Goal: Task Accomplishment & Management: Manage account settings

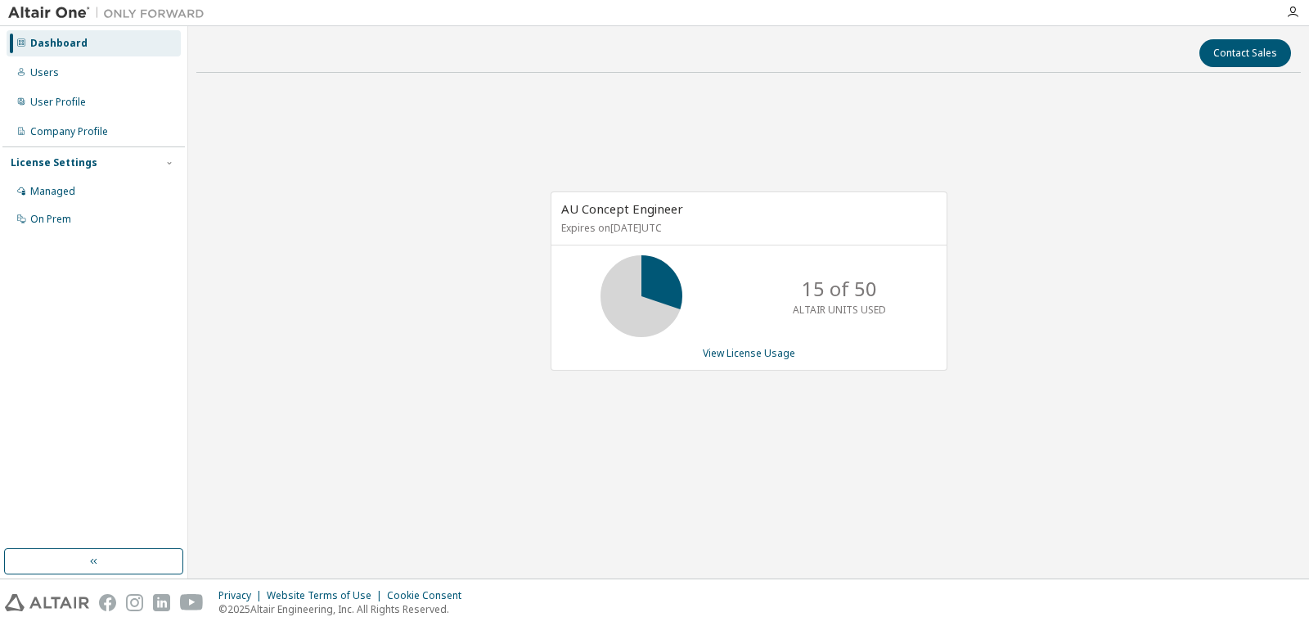
click at [283, 444] on div "AU Concept Engineer Expires on August 31, 2026 UTC 15 of 50 ALTAIR UNITS USED V…" at bounding box center [748, 289] width 1104 height 406
click at [728, 359] on link "View License Usage" at bounding box center [749, 353] width 92 height 14
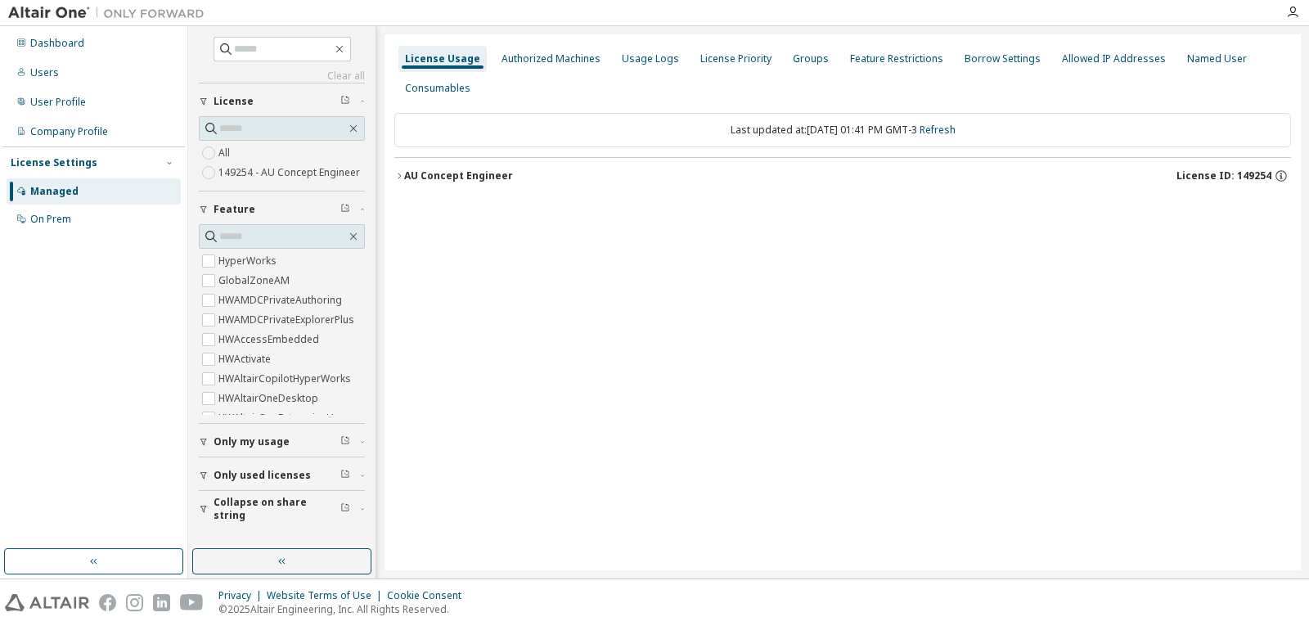
click at [404, 183] on button "AU Concept Engineer License ID: 149254" at bounding box center [842, 176] width 896 height 36
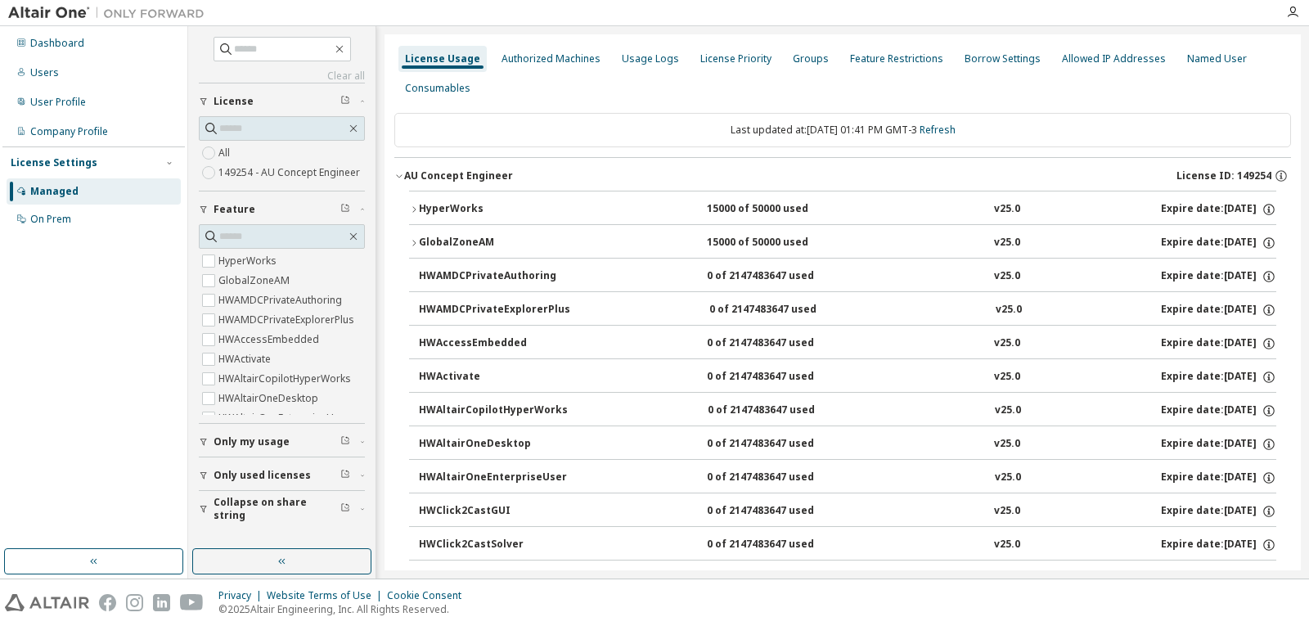
click at [429, 216] on div "HyperWorks" at bounding box center [492, 209] width 147 height 15
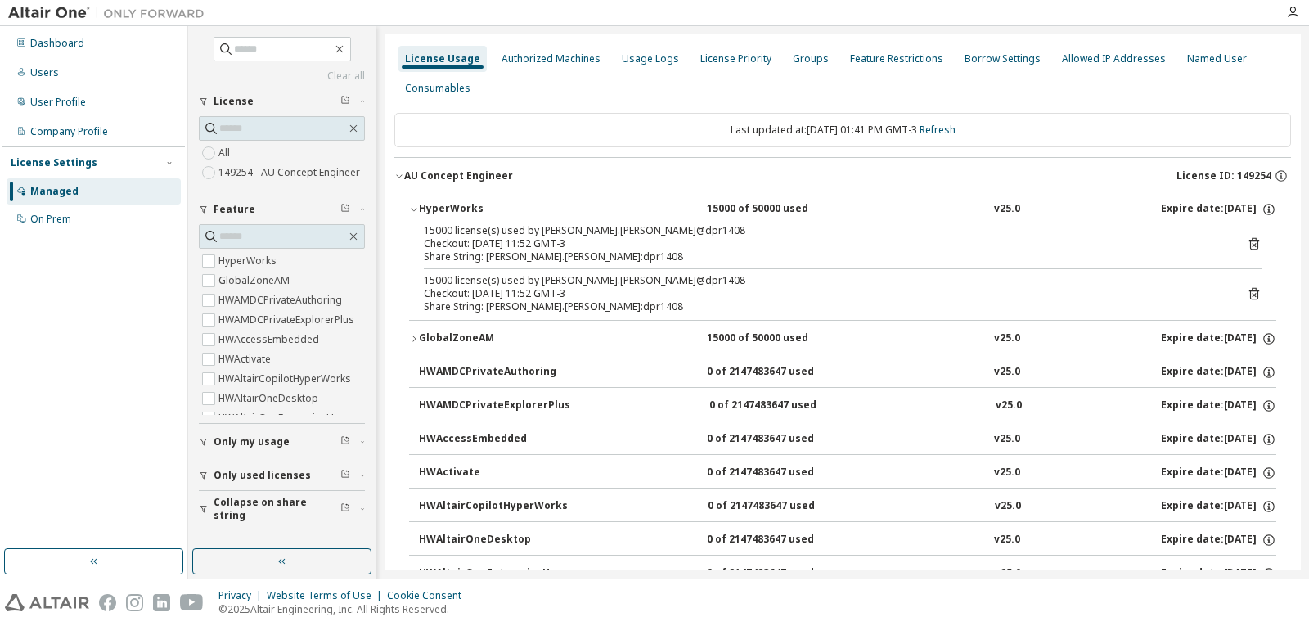
click at [445, 341] on div "GlobalZoneAM" at bounding box center [492, 338] width 147 height 15
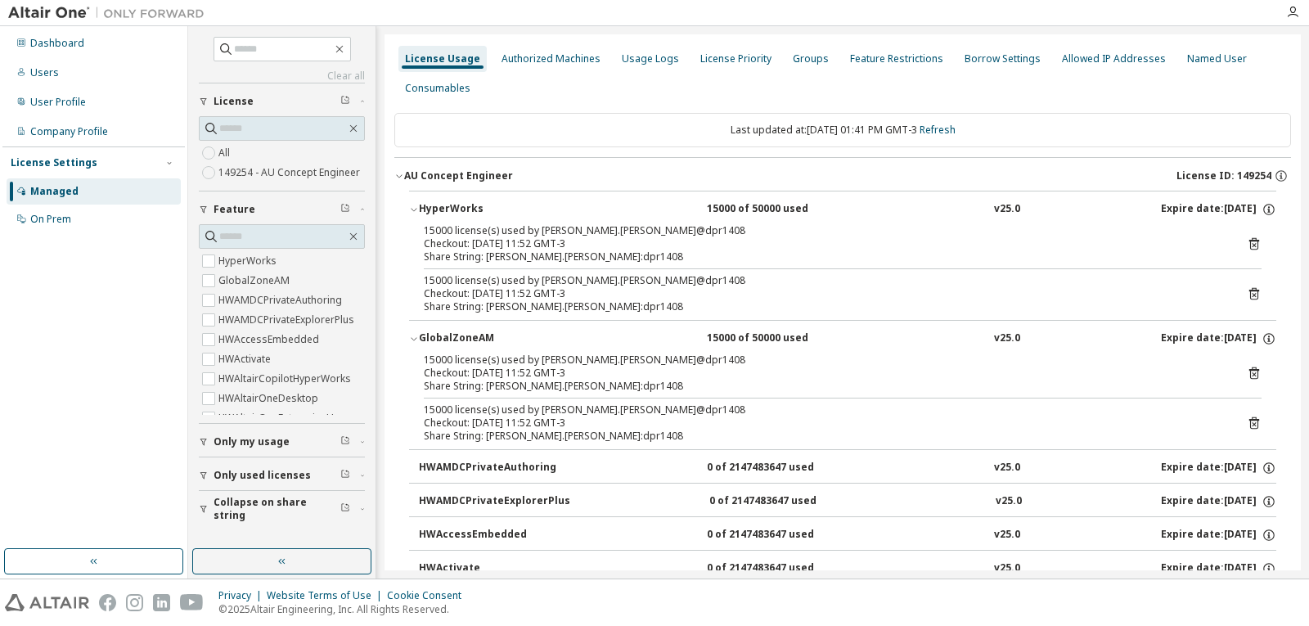
click at [1251, 248] on icon at bounding box center [1253, 243] width 15 height 15
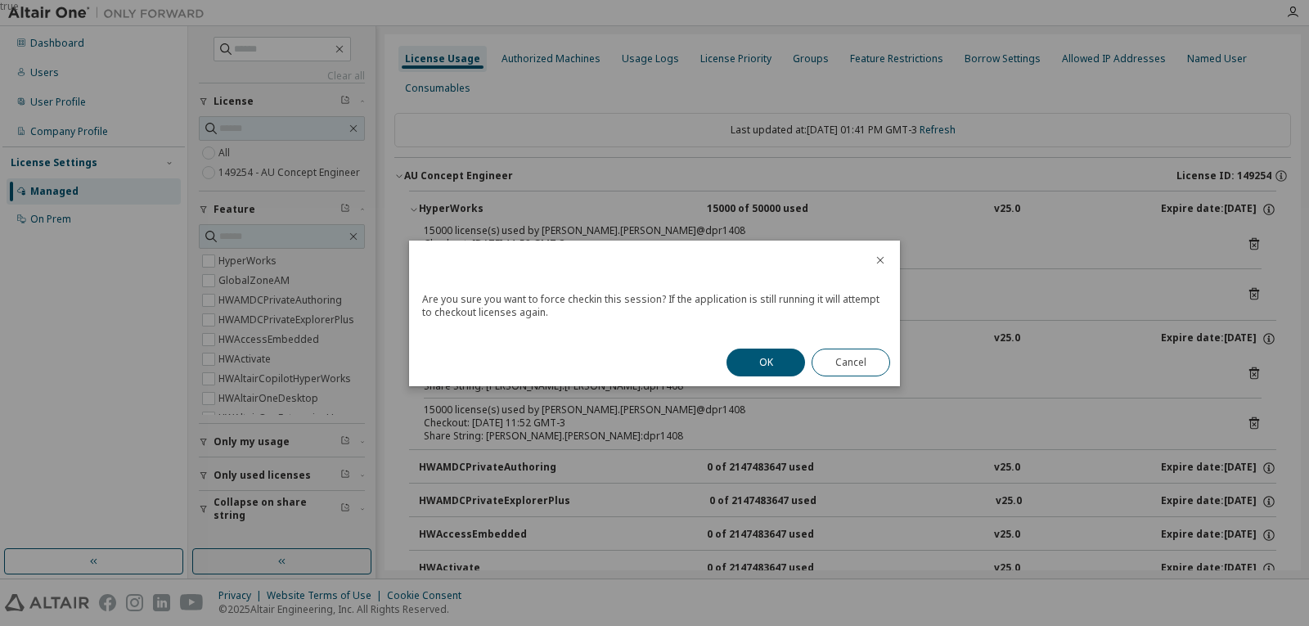
click at [747, 362] on button "OK" at bounding box center [765, 362] width 79 height 28
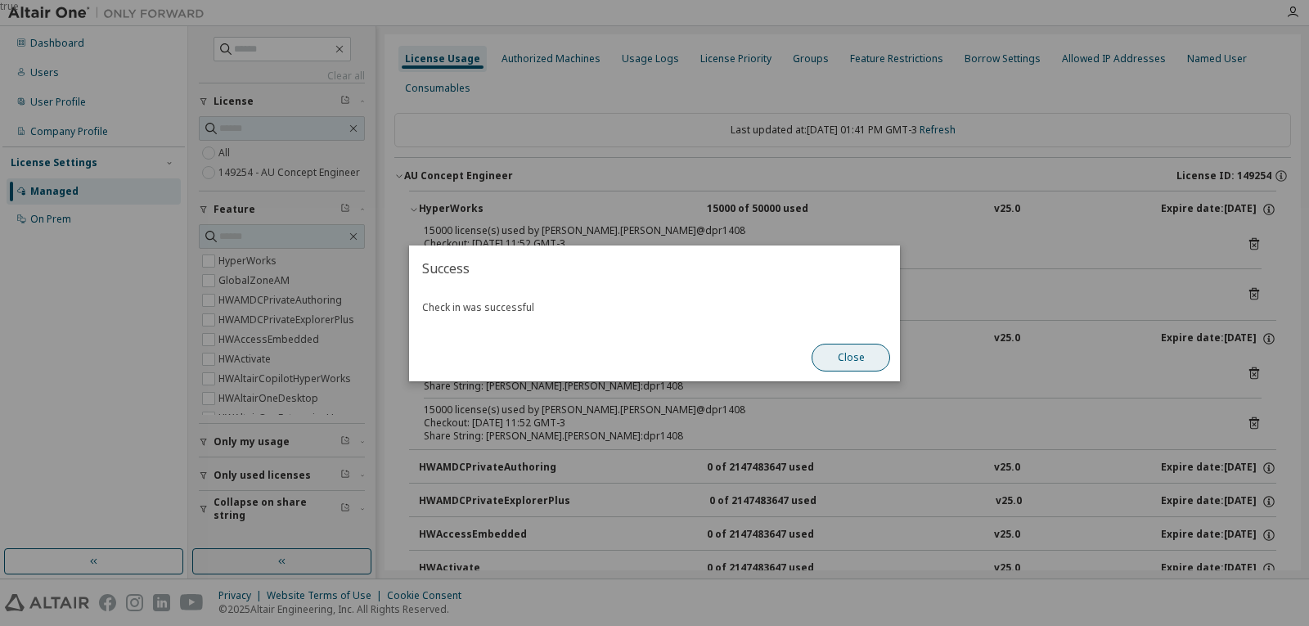
click at [868, 348] on button "Close" at bounding box center [850, 358] width 79 height 28
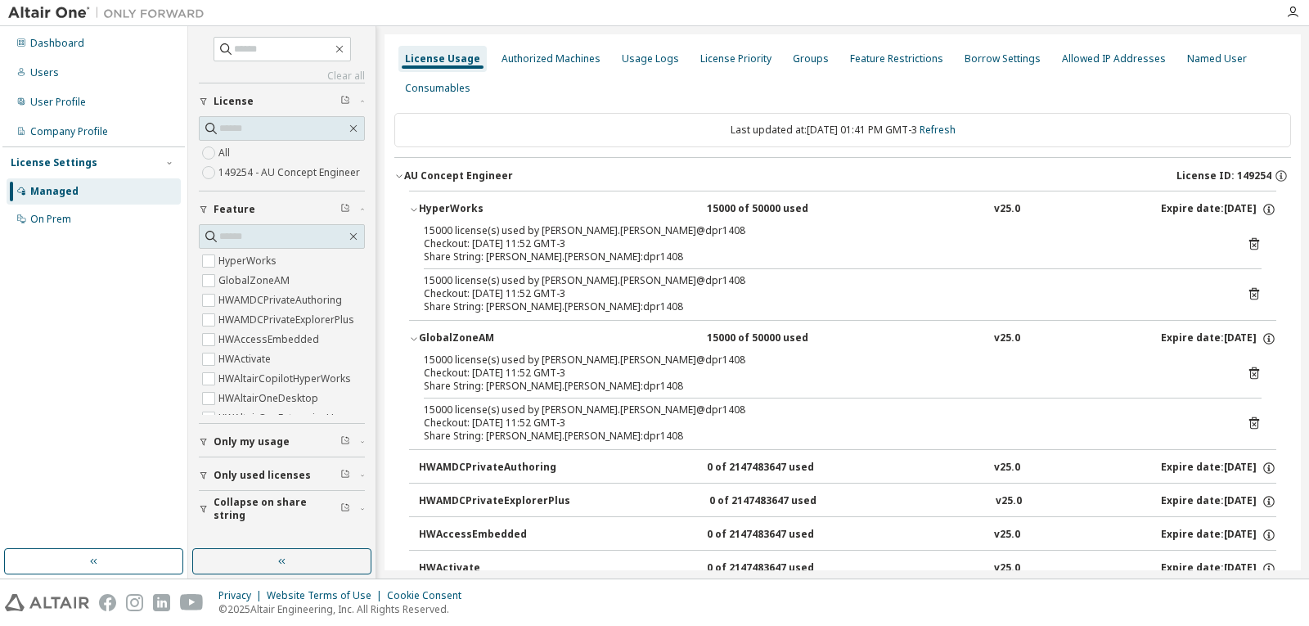
click at [1251, 297] on icon at bounding box center [1253, 295] width 4 height 4
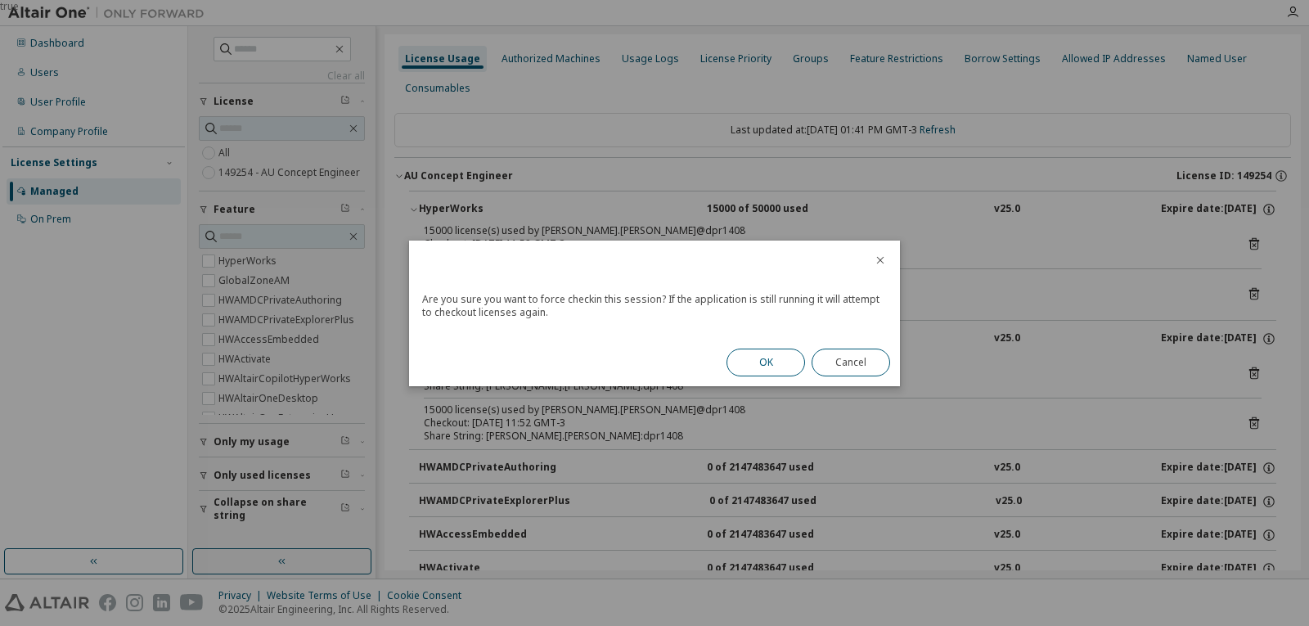
click at [747, 351] on button "OK" at bounding box center [765, 362] width 79 height 28
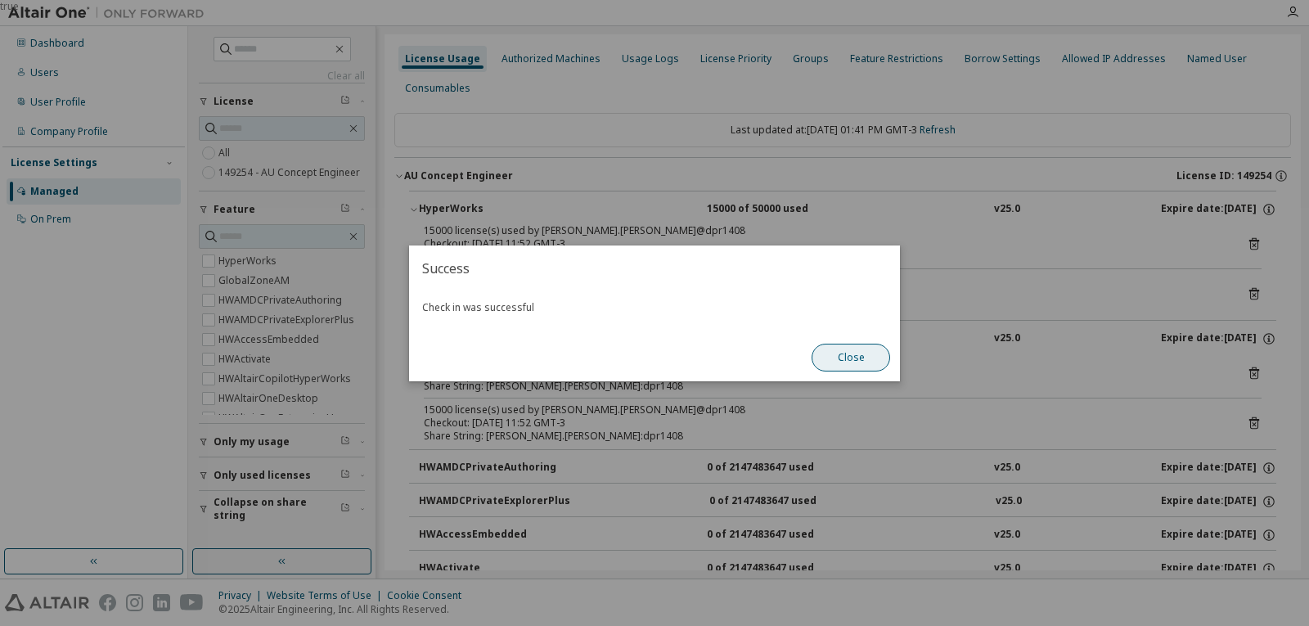
click at [828, 353] on button "Close" at bounding box center [850, 358] width 79 height 28
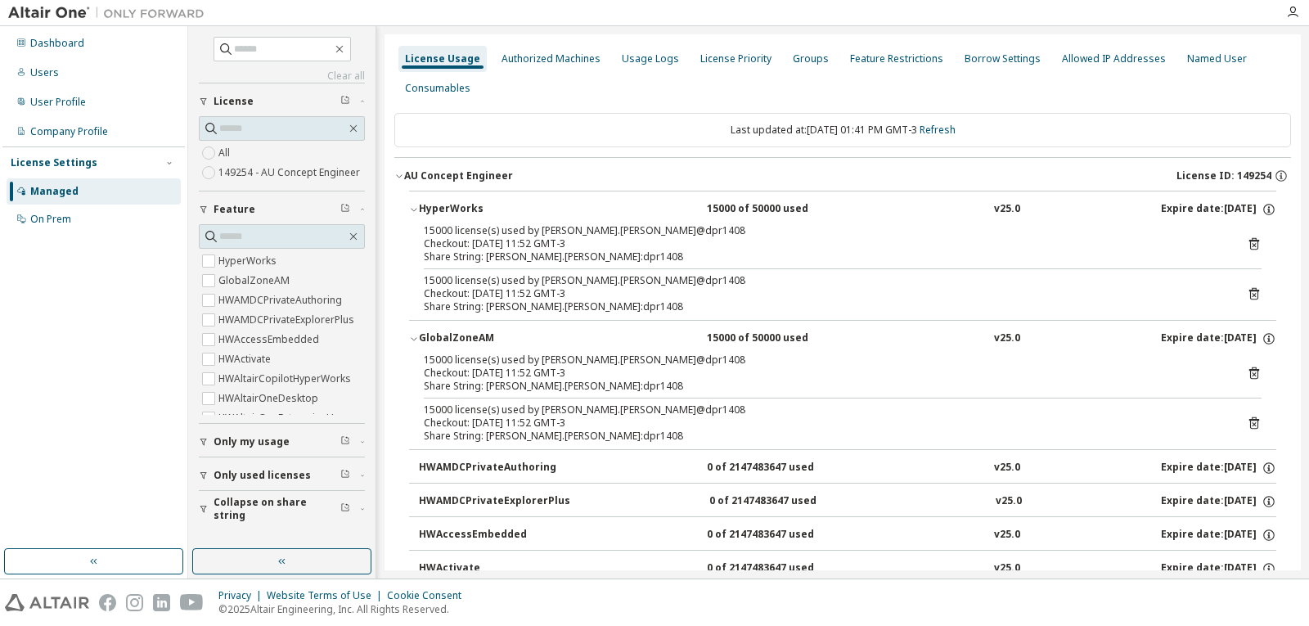
click at [1249, 371] on icon at bounding box center [1254, 373] width 10 height 12
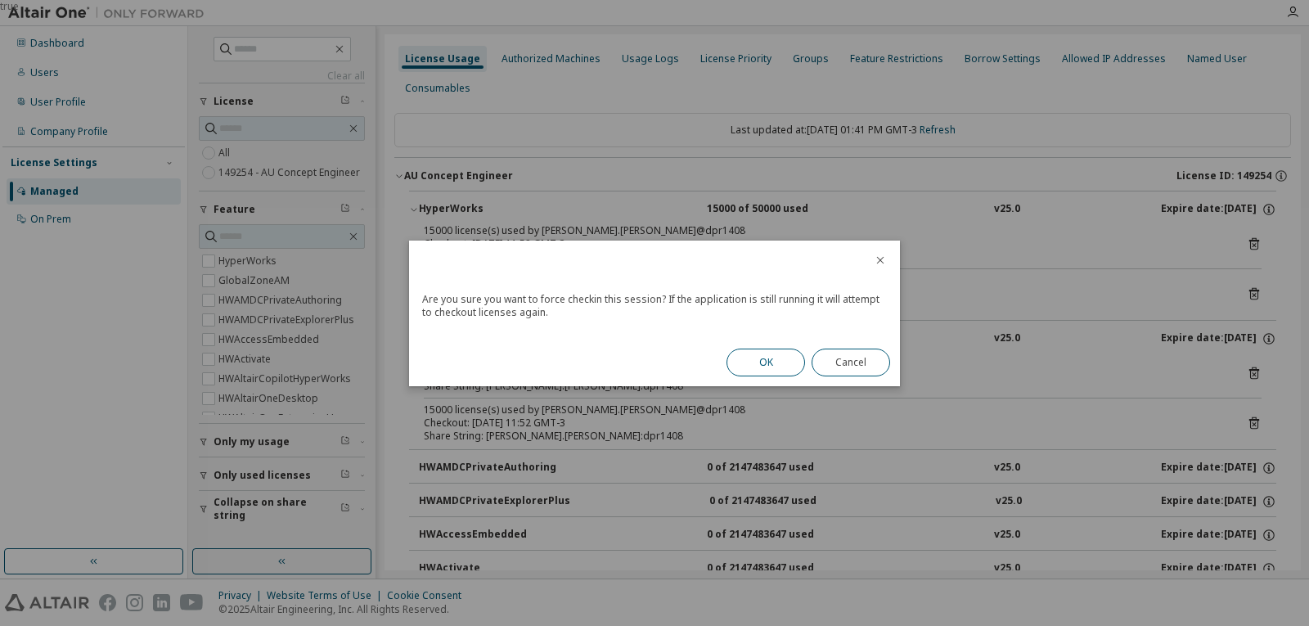
click at [752, 362] on button "OK" at bounding box center [765, 362] width 79 height 28
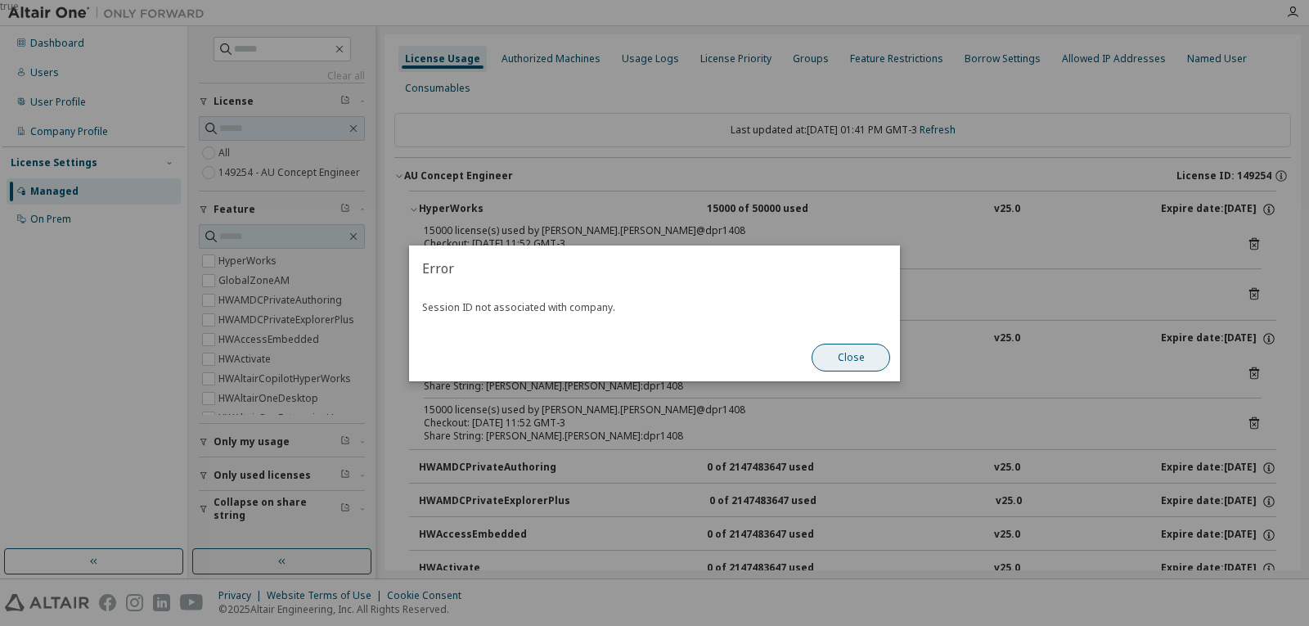
click at [878, 350] on button "Close" at bounding box center [850, 358] width 79 height 28
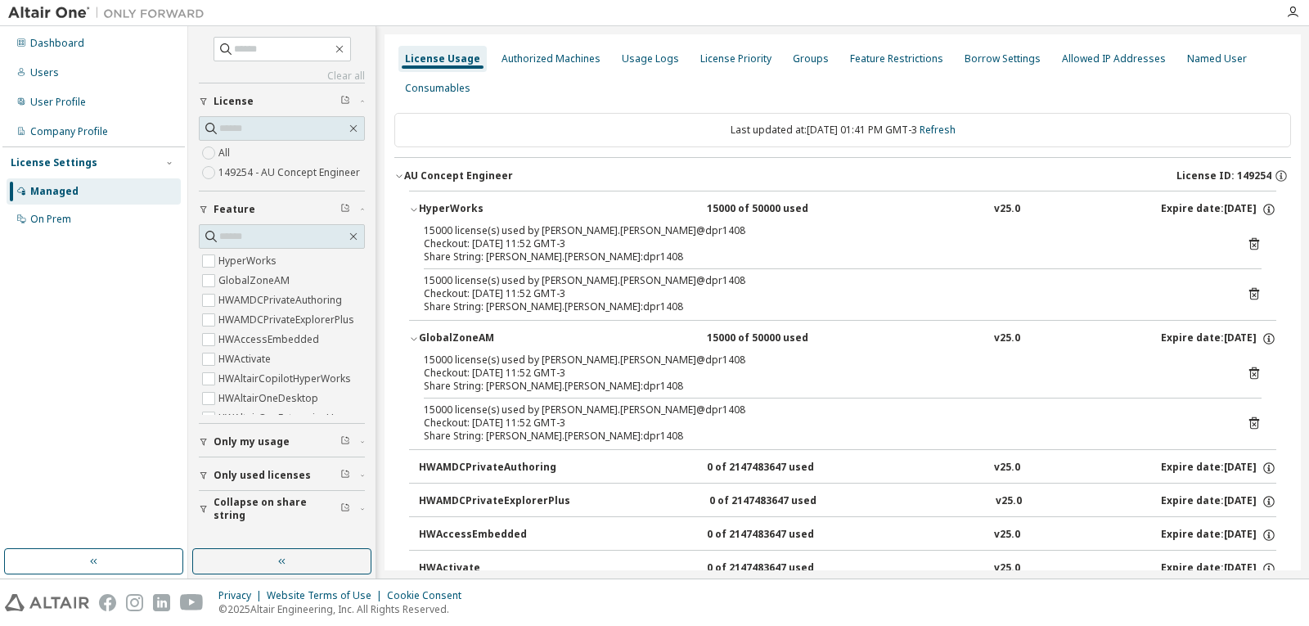
click at [1246, 421] on icon at bounding box center [1253, 422] width 15 height 15
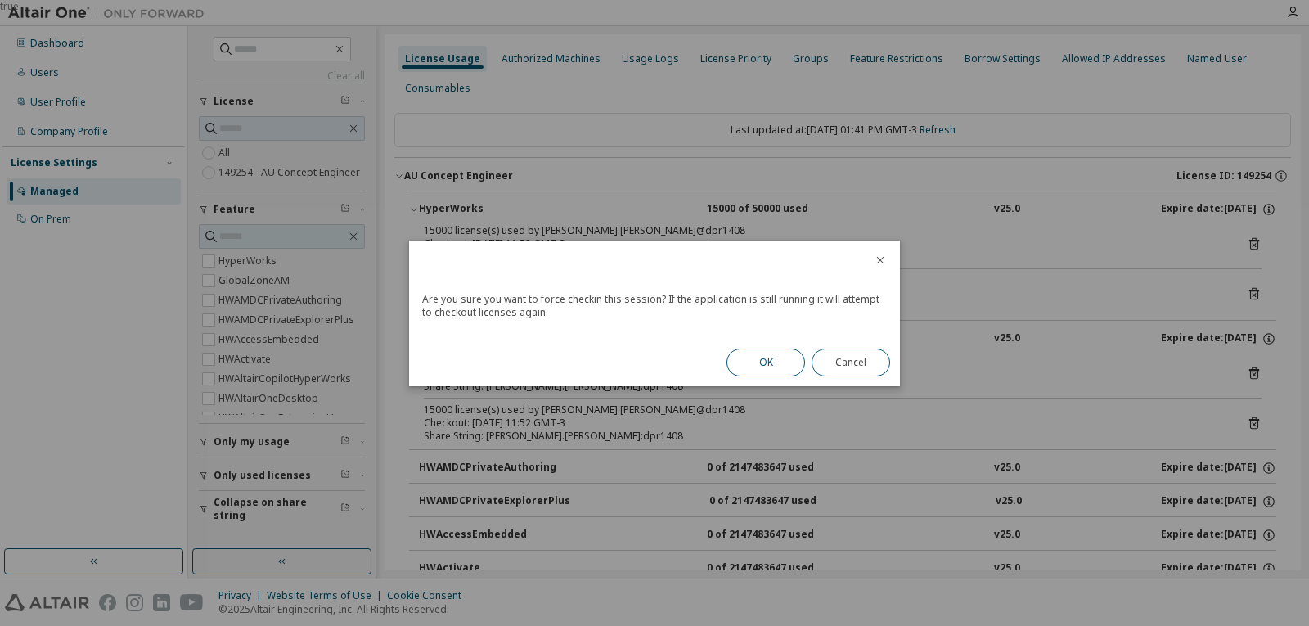
click at [774, 363] on button "OK" at bounding box center [765, 362] width 79 height 28
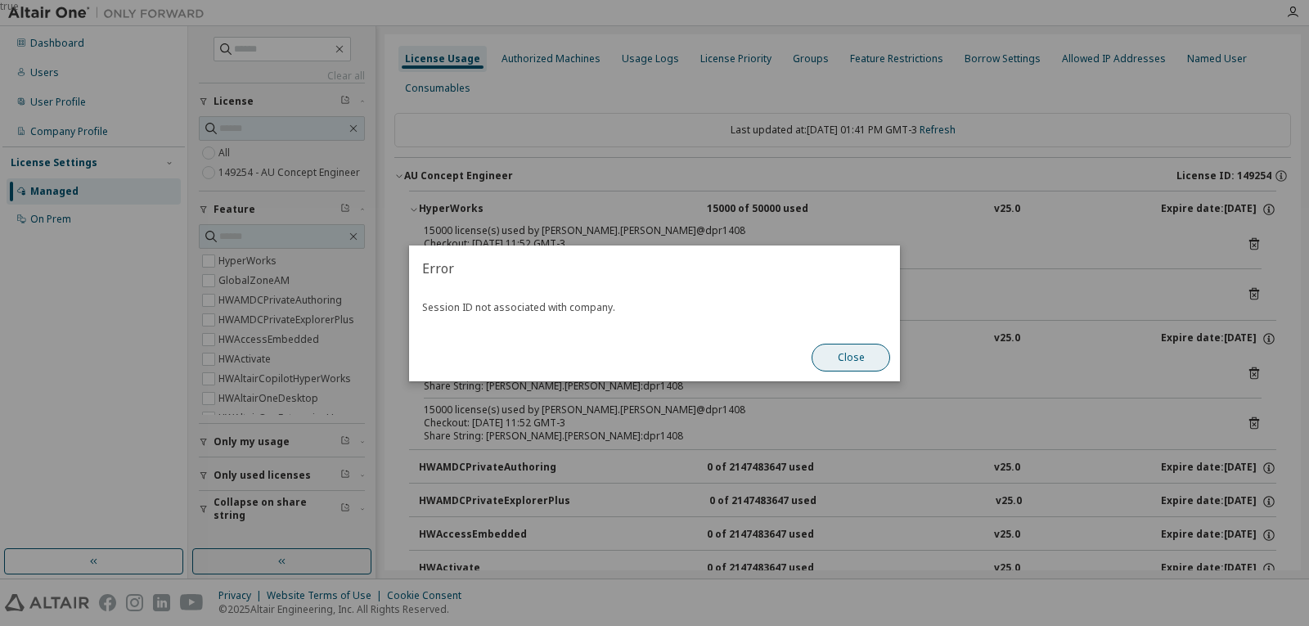
click at [843, 351] on button "Close" at bounding box center [850, 358] width 79 height 28
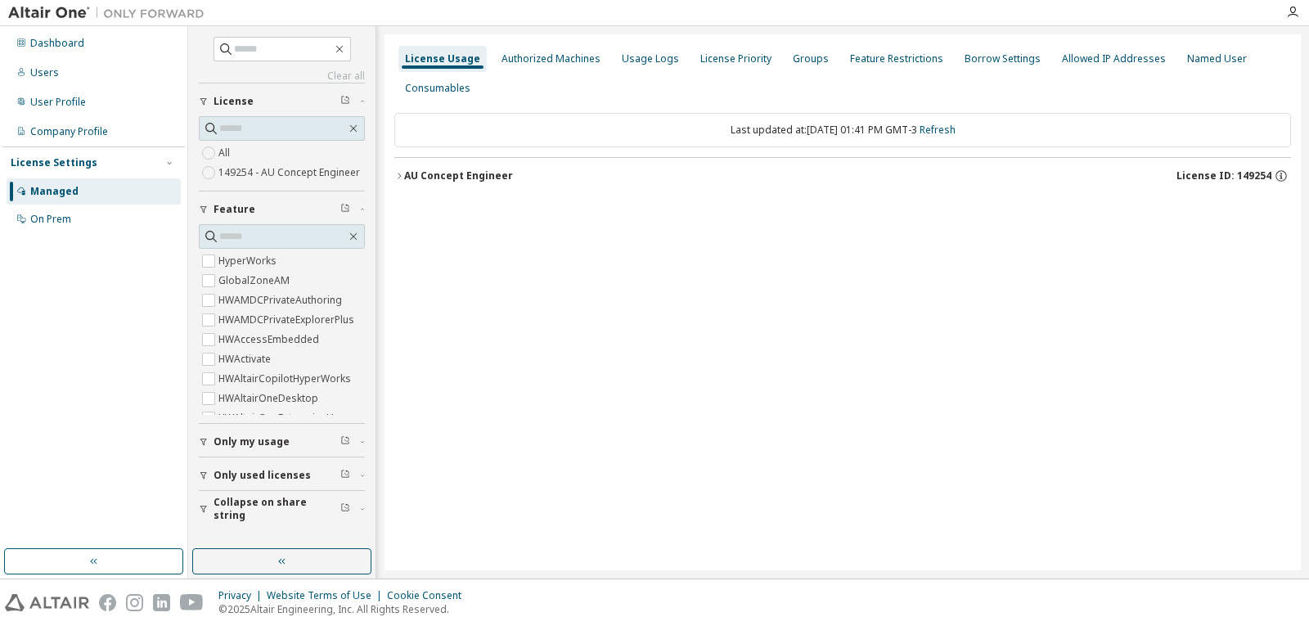
click at [411, 173] on div "AU Concept Engineer" at bounding box center [458, 175] width 109 height 13
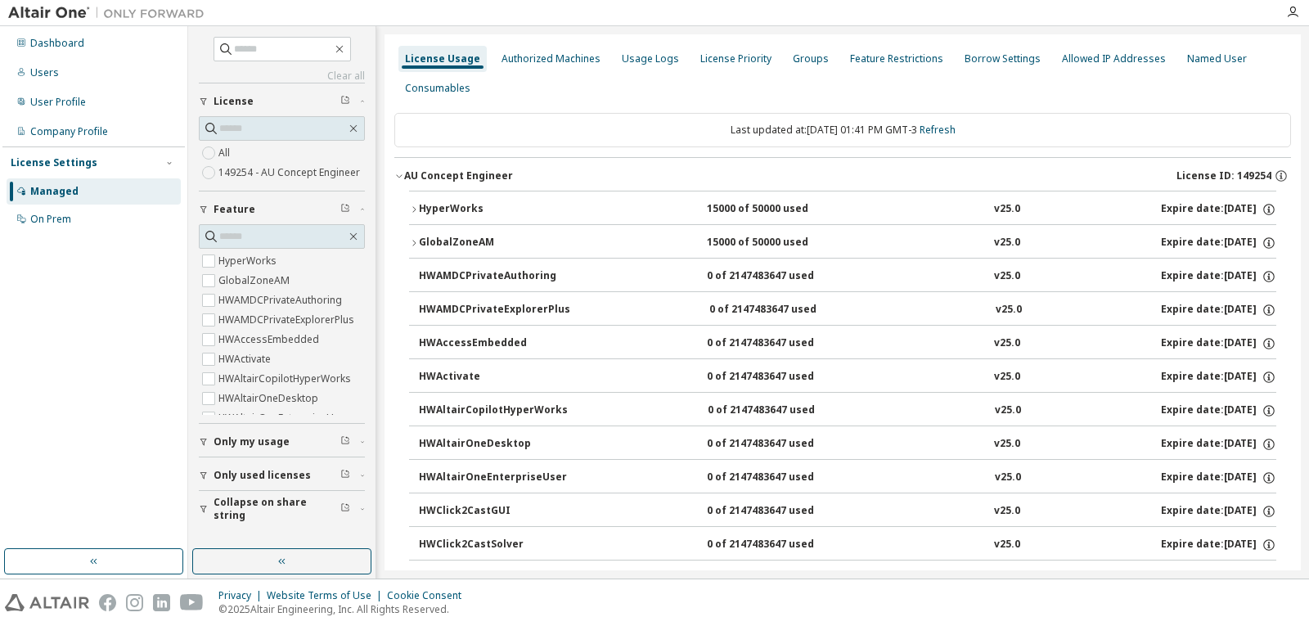
click at [411, 173] on div "AU Concept Engineer" at bounding box center [458, 175] width 109 height 13
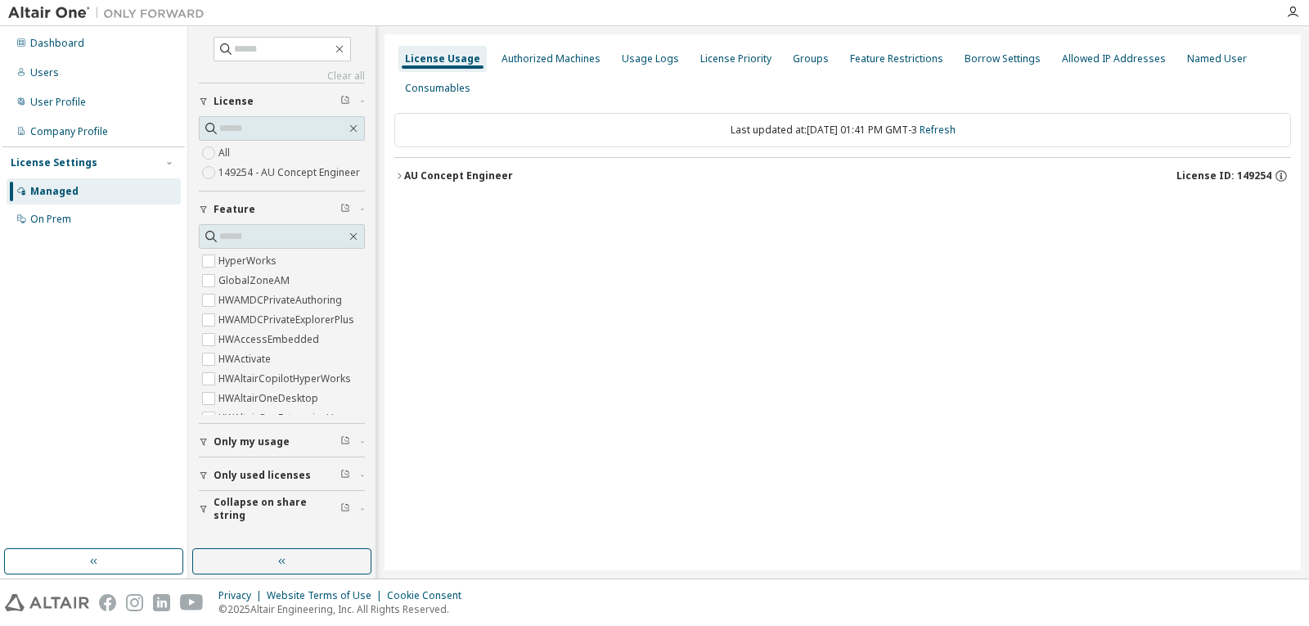
click at [56, 189] on div "Managed" at bounding box center [54, 191] width 48 height 13
click at [79, 131] on div "Company Profile" at bounding box center [69, 131] width 78 height 13
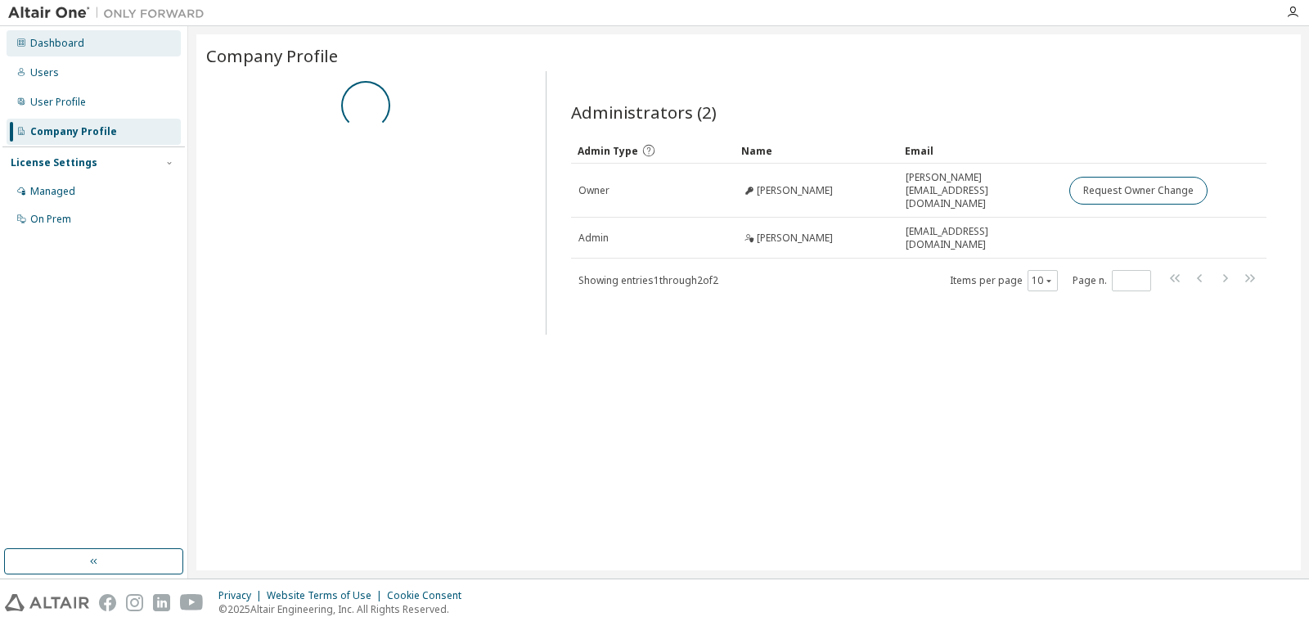
click at [101, 52] on div "Dashboard" at bounding box center [94, 43] width 174 height 26
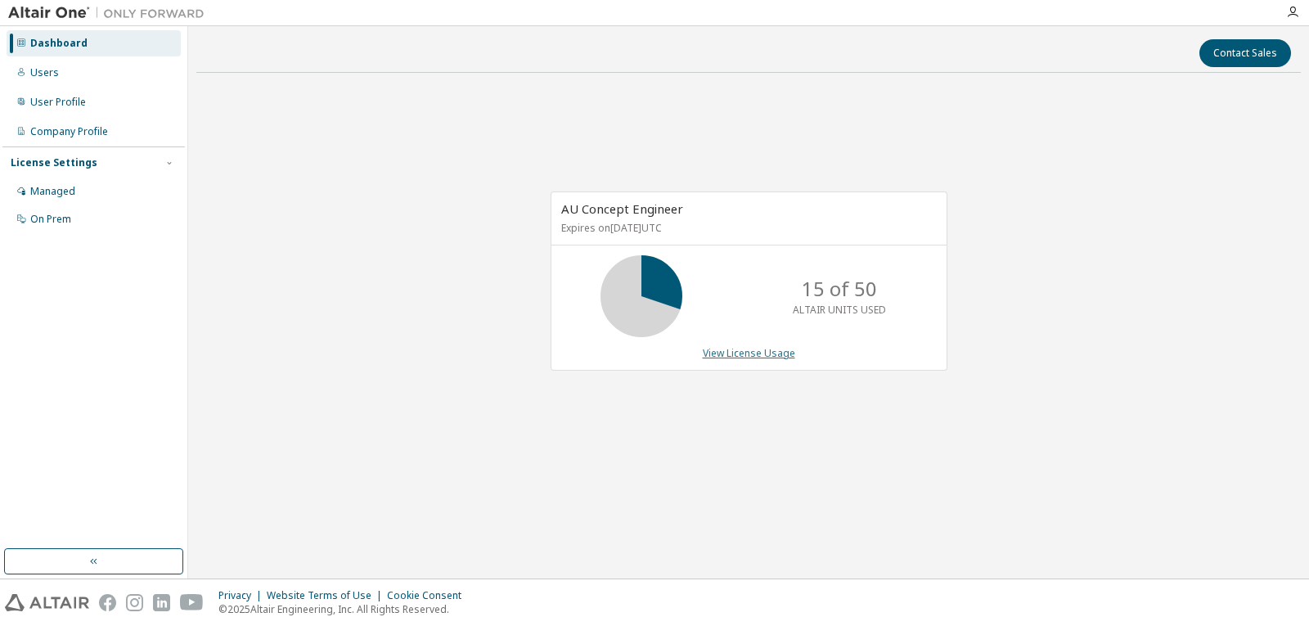
click at [763, 353] on link "View License Usage" at bounding box center [749, 353] width 92 height 14
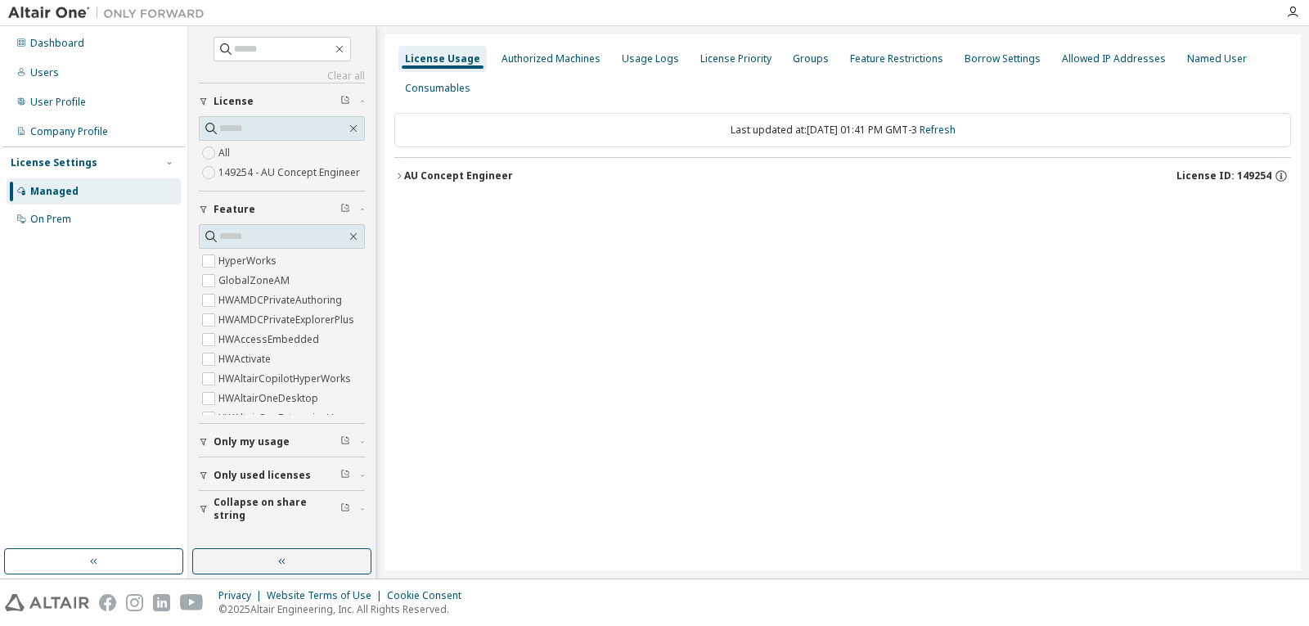
click at [440, 171] on div "AU Concept Engineer" at bounding box center [458, 175] width 109 height 13
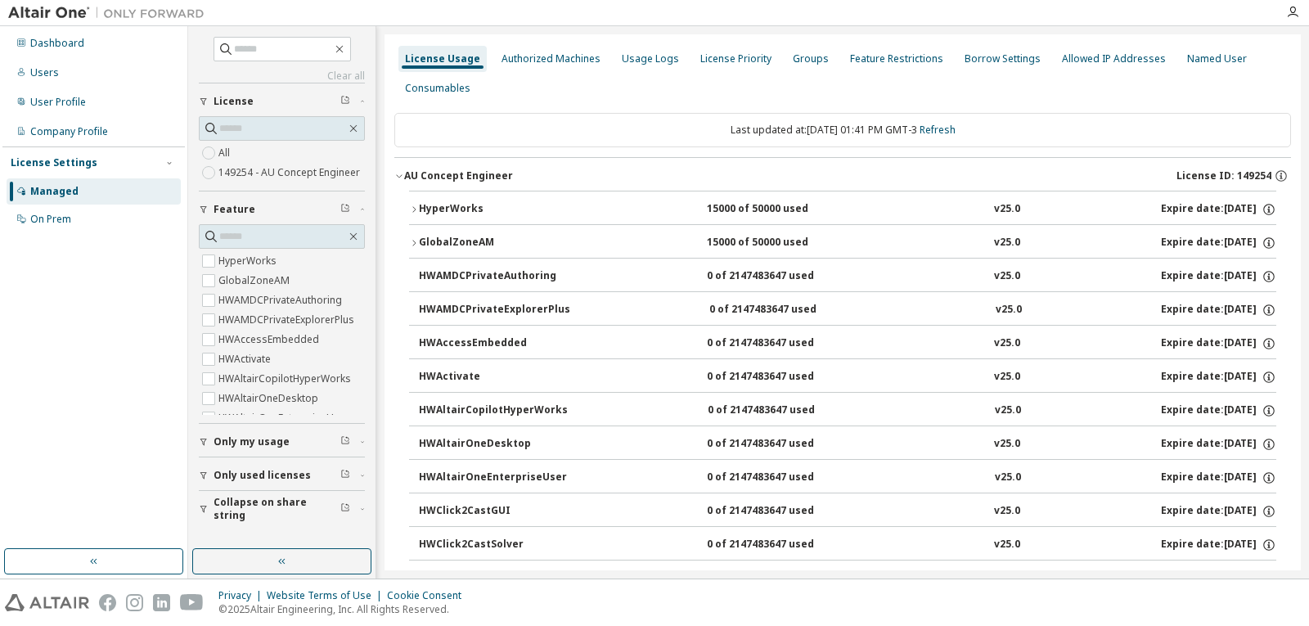
click at [536, 218] on button "HyperWorks 15000 of 50000 used v25.0 Expire date: [DATE]" at bounding box center [842, 209] width 867 height 36
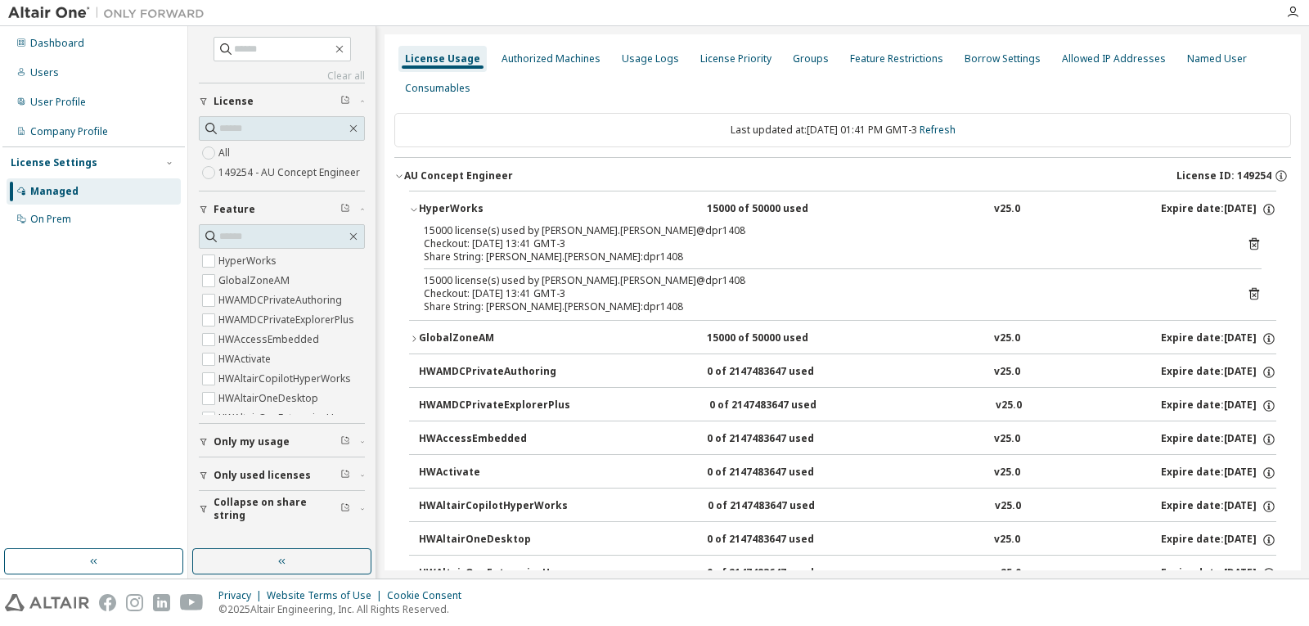
click at [1246, 243] on icon at bounding box center [1253, 243] width 15 height 15
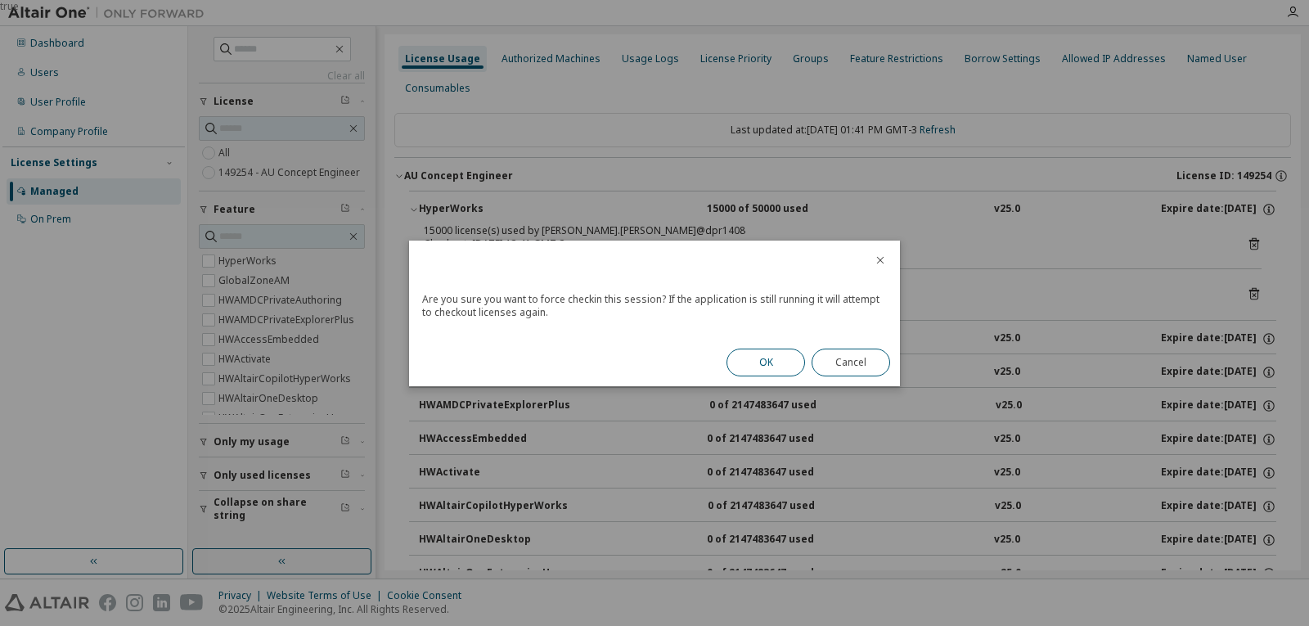
click at [744, 361] on button "OK" at bounding box center [765, 362] width 79 height 28
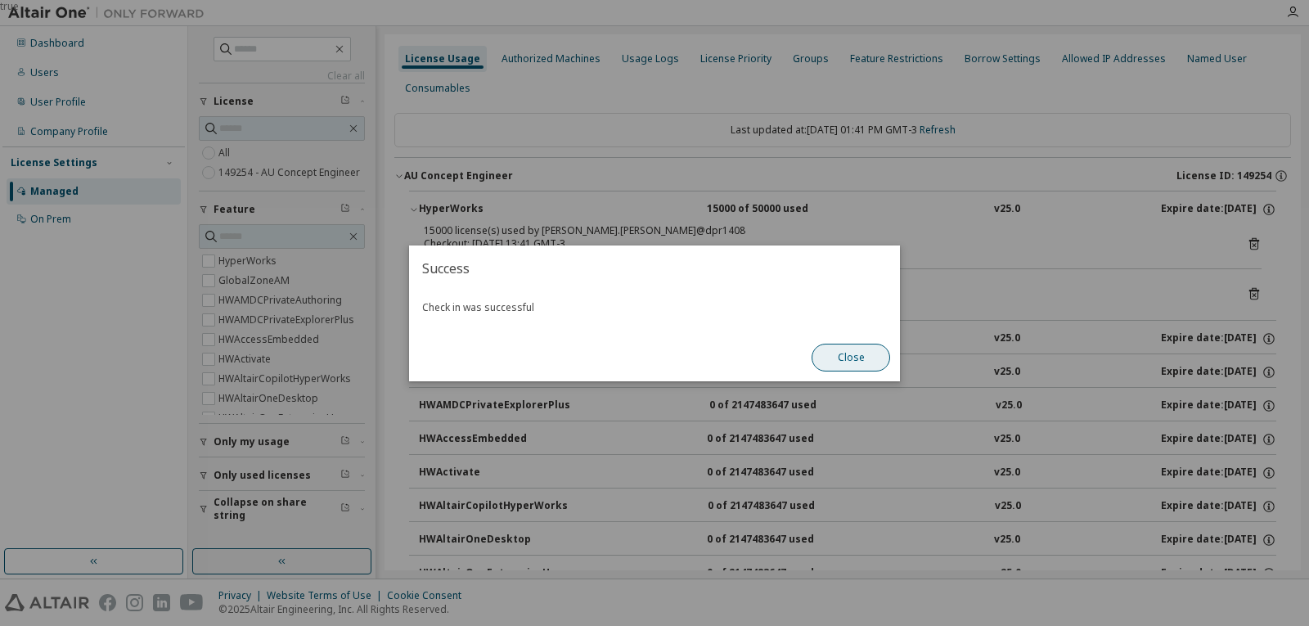
click at [852, 353] on button "Close" at bounding box center [850, 358] width 79 height 28
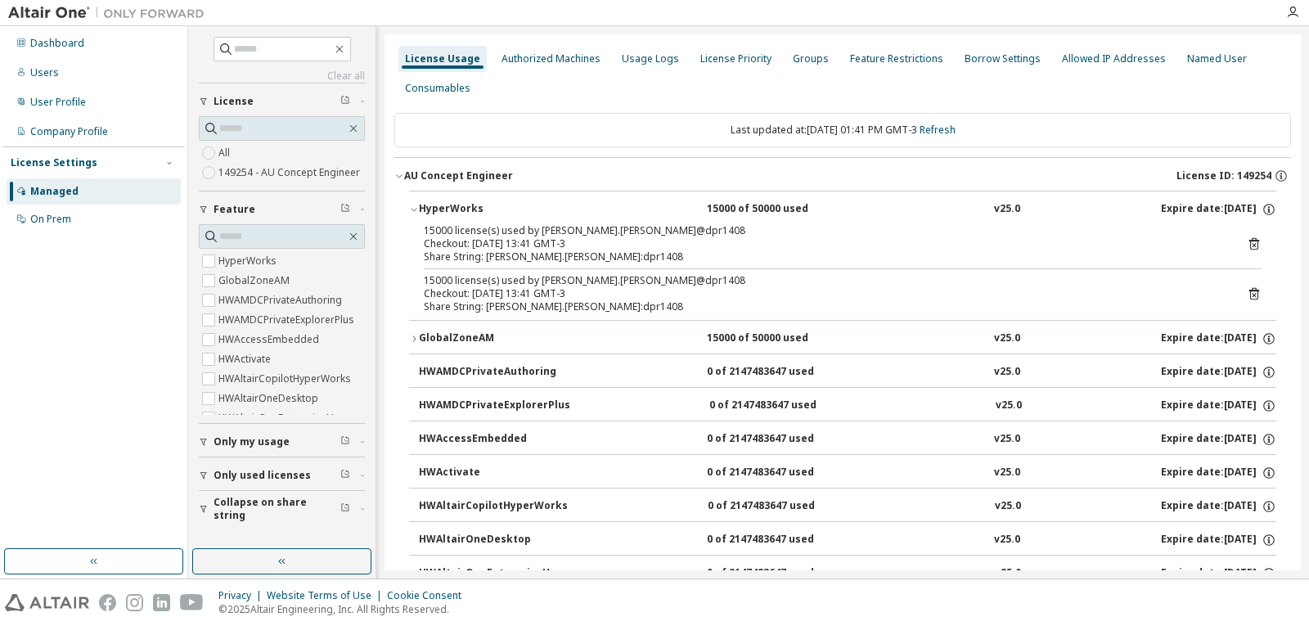
click at [421, 209] on div "HyperWorks" at bounding box center [492, 209] width 147 height 15
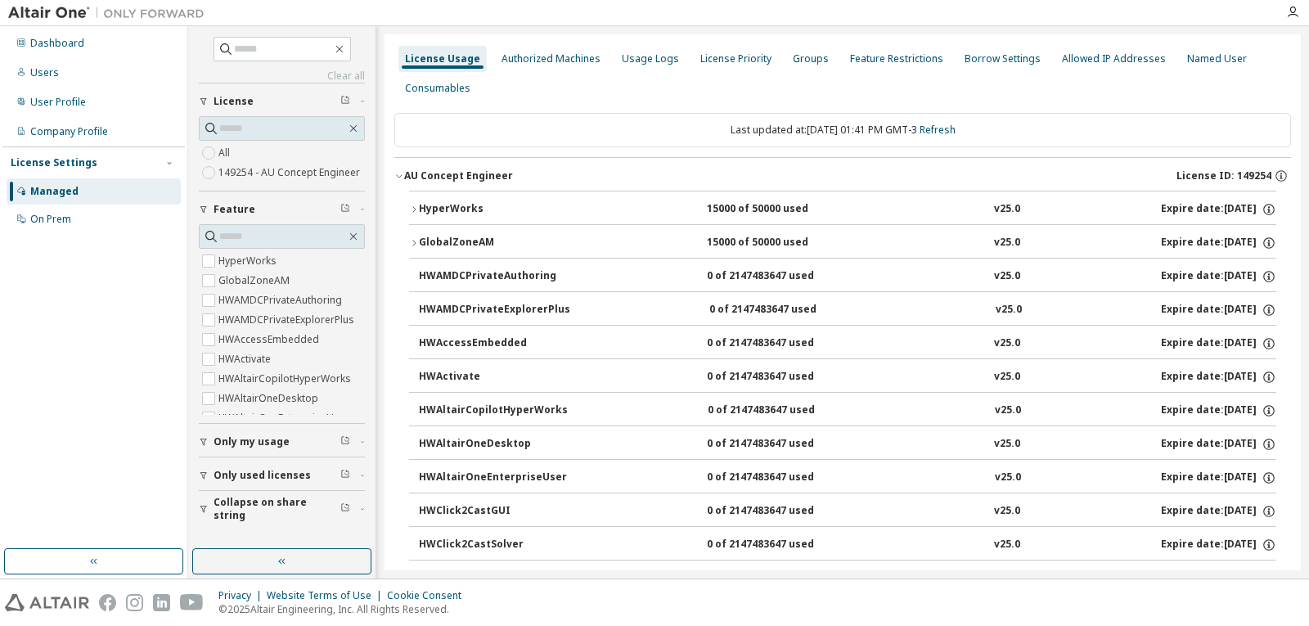
click at [446, 236] on div "GlobalZoneAM" at bounding box center [492, 243] width 147 height 15
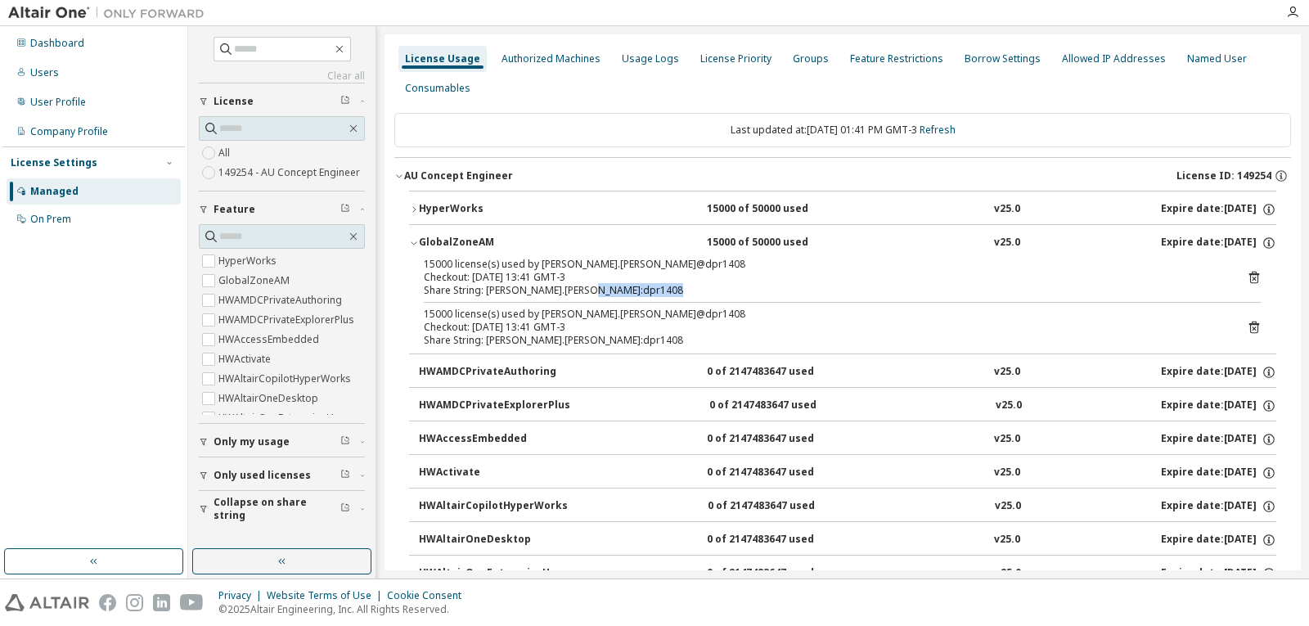
click at [1249, 280] on icon at bounding box center [1253, 277] width 15 height 15
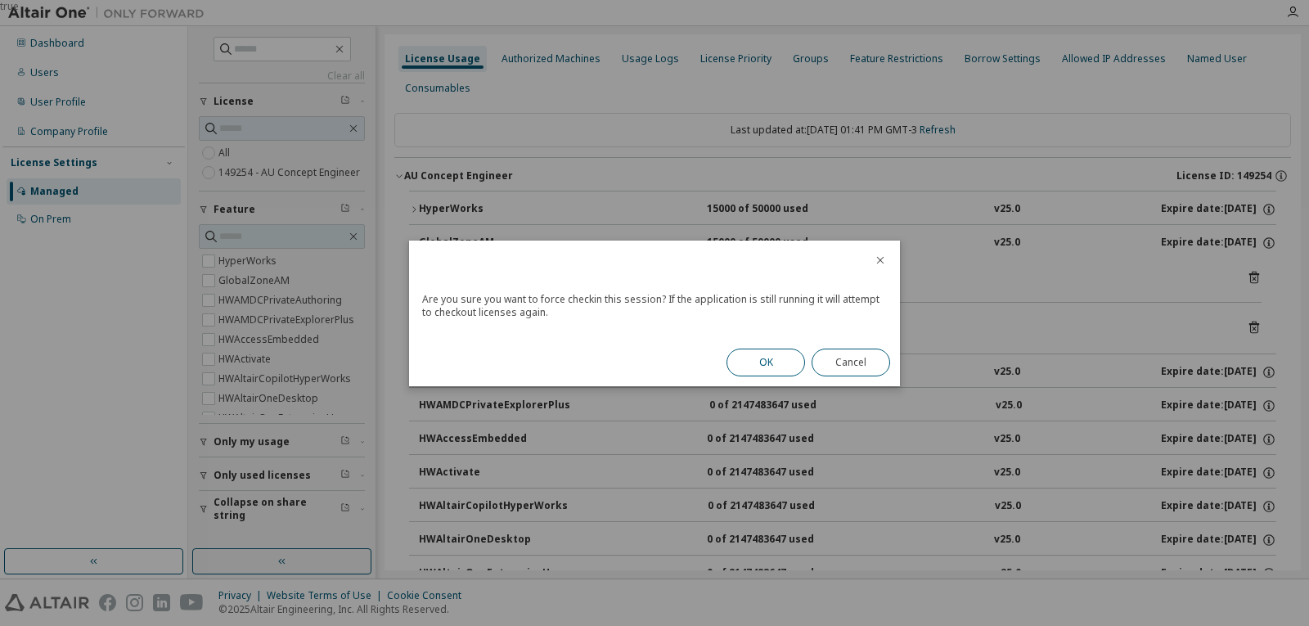
click at [736, 360] on button "OK" at bounding box center [765, 362] width 79 height 28
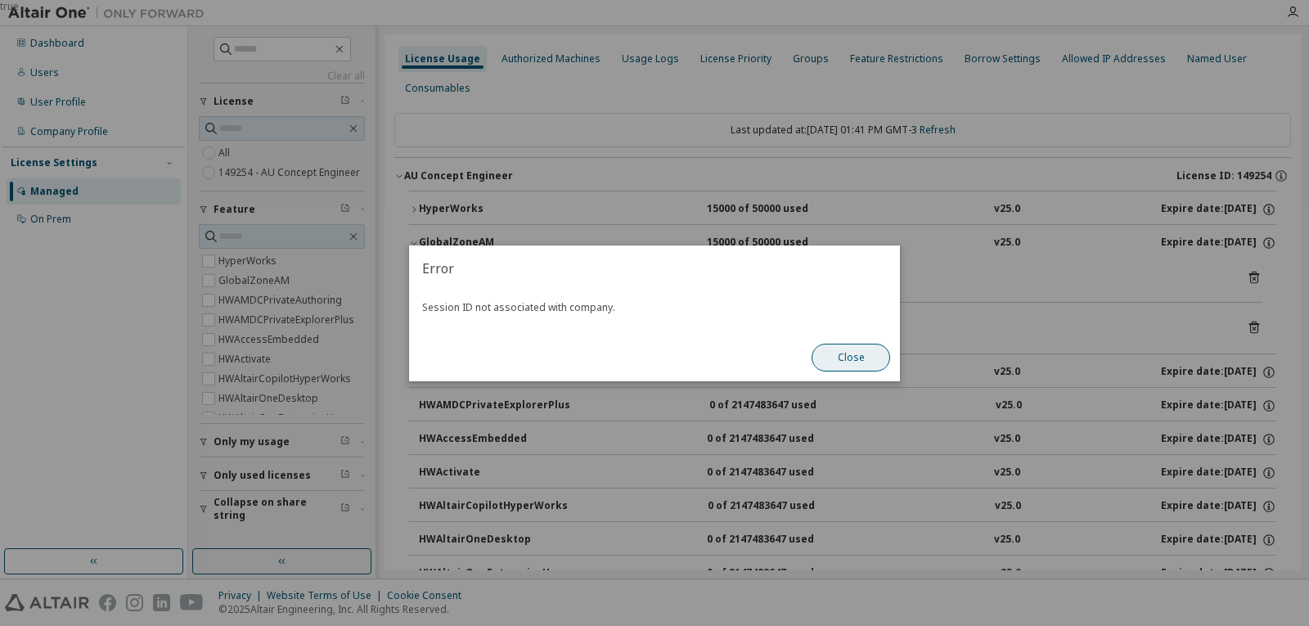
click at [838, 353] on button "Close" at bounding box center [850, 358] width 79 height 28
